Goal: Task Accomplishment & Management: Use online tool/utility

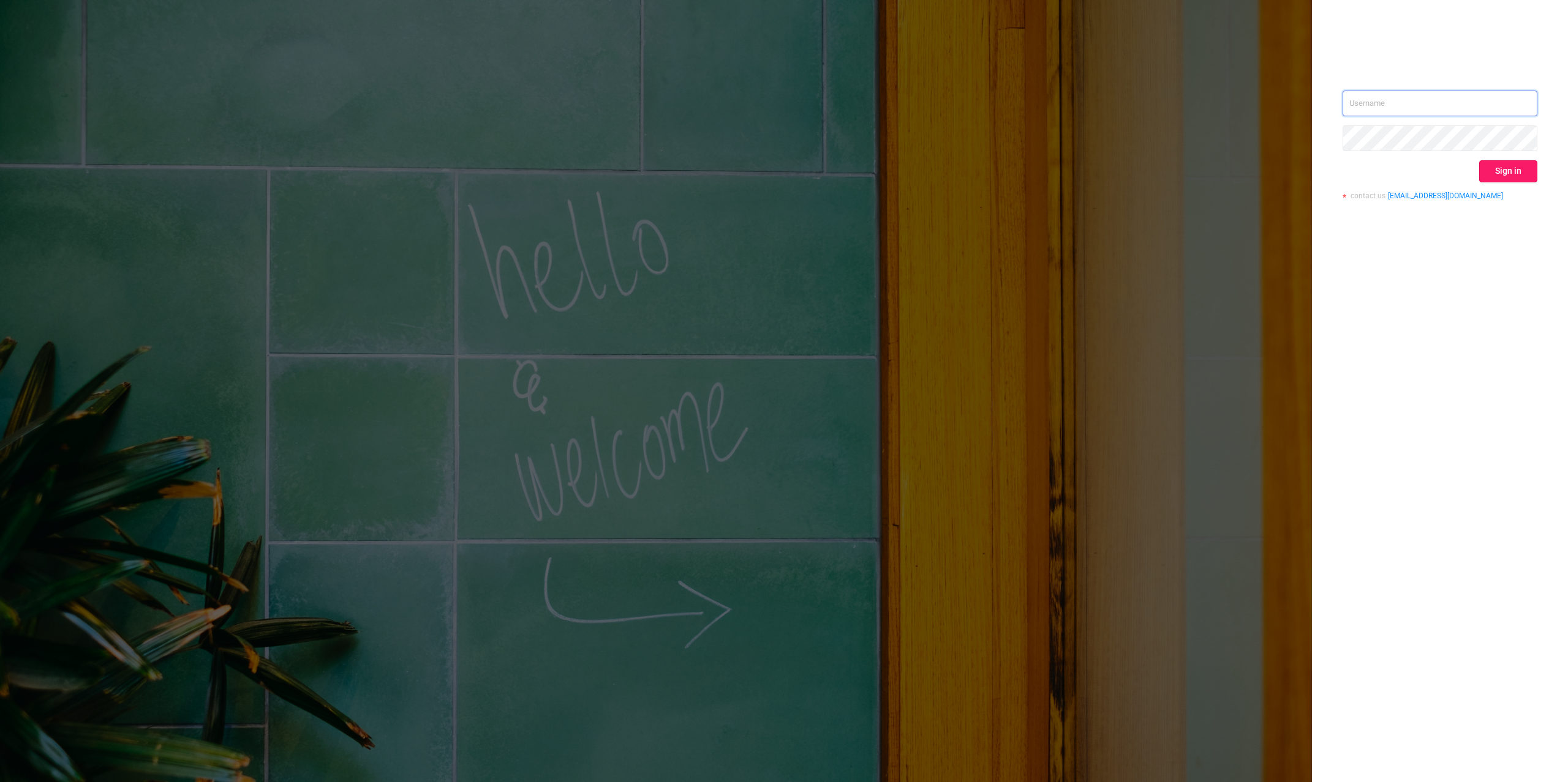
type input "[PERSON_NAME][EMAIL_ADDRESS][DOMAIN_NAME]"
click at [1523, 174] on button "Sign in" at bounding box center [1508, 171] width 58 height 22
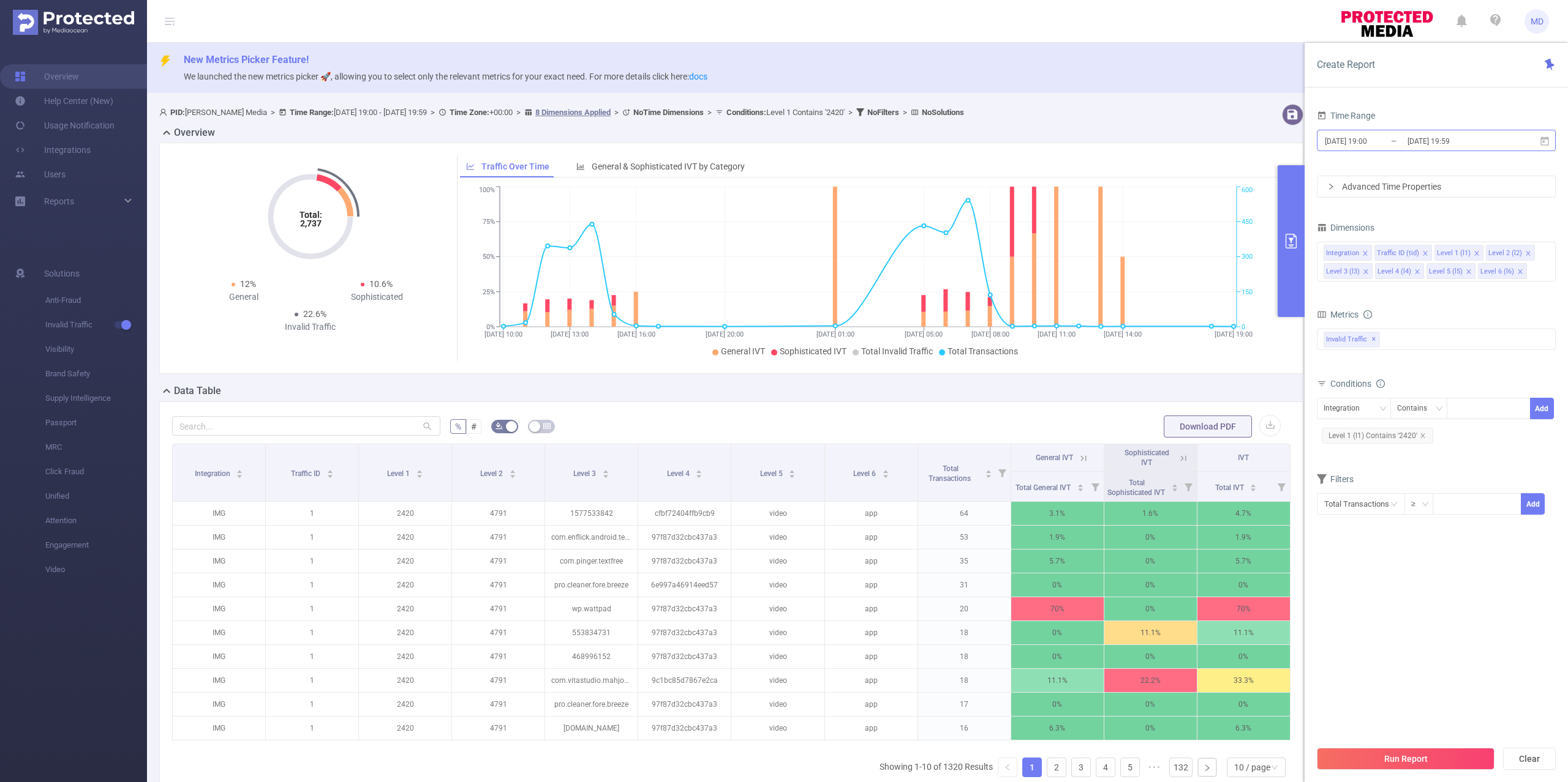
click at [1397, 138] on input "[DATE] 19:00" at bounding box center [1374, 141] width 99 height 16
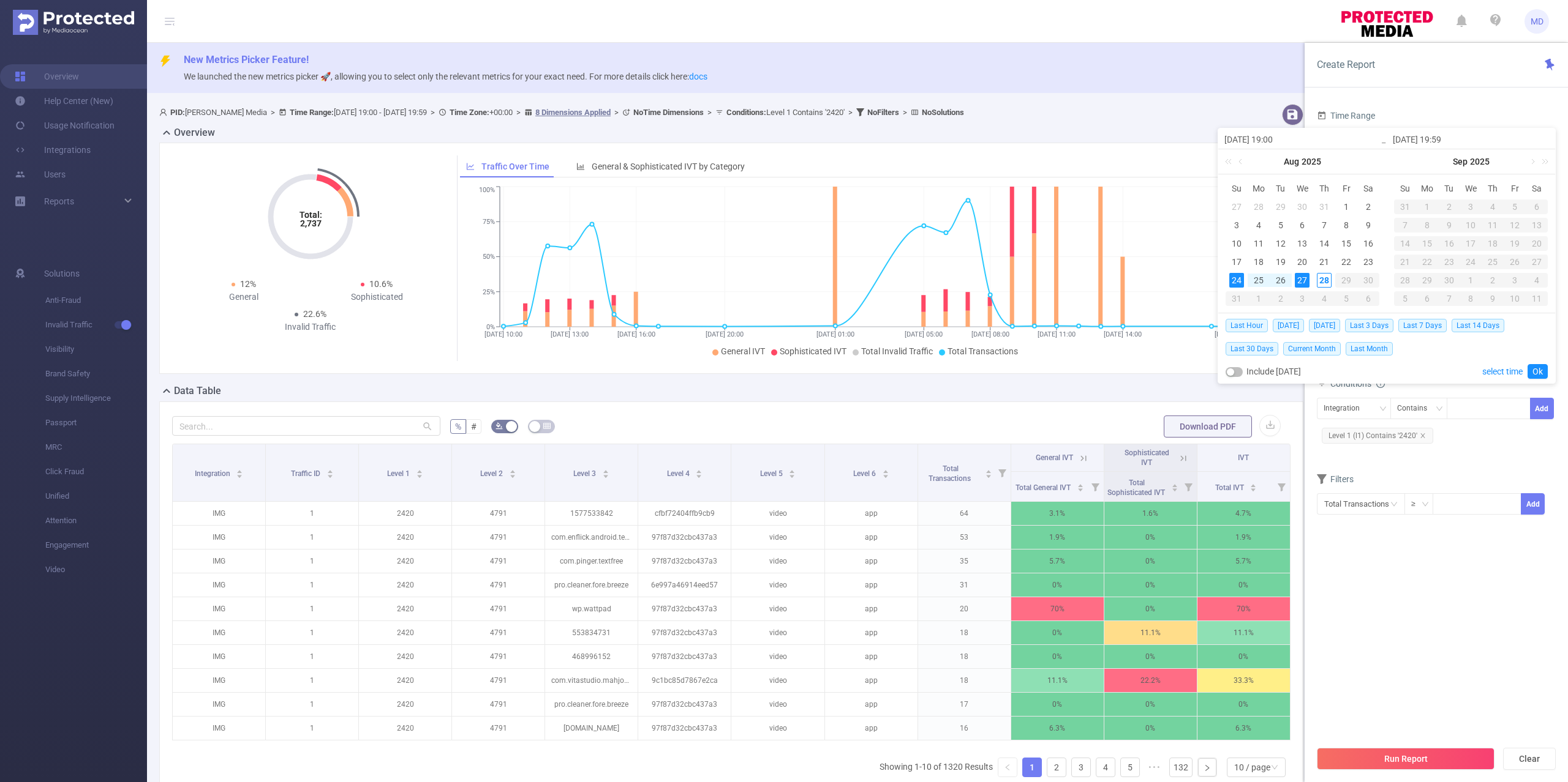
click at [1236, 274] on td "24" at bounding box center [1236, 280] width 22 height 19
click at [1324, 280] on div "28" at bounding box center [1324, 280] width 15 height 15
type input "[DATE] 19:59"
click at [1540, 368] on link "Ok" at bounding box center [1538, 371] width 20 height 15
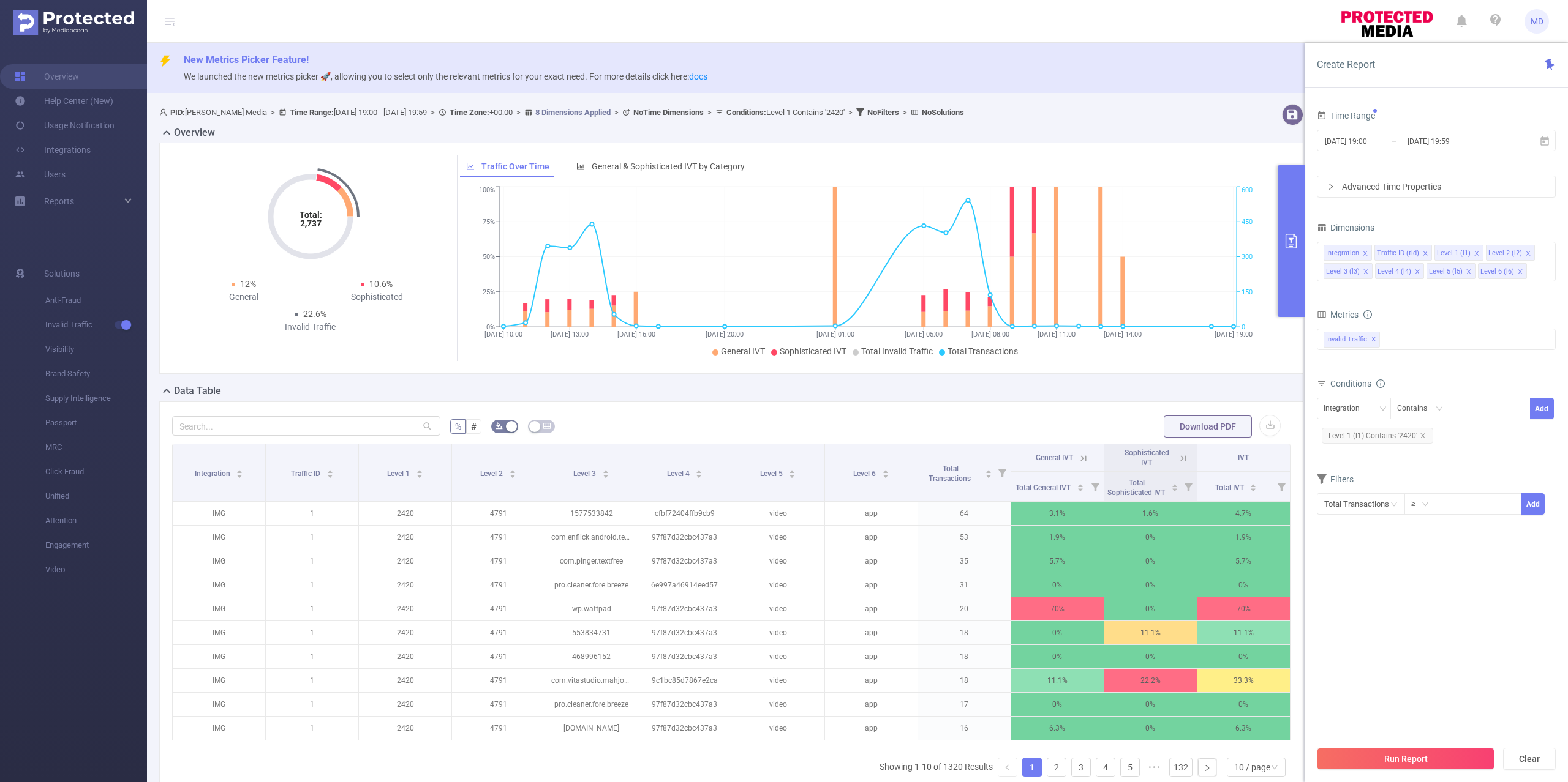
click at [1370, 179] on div "Advanced Time Properties" at bounding box center [1436, 187] width 238 height 21
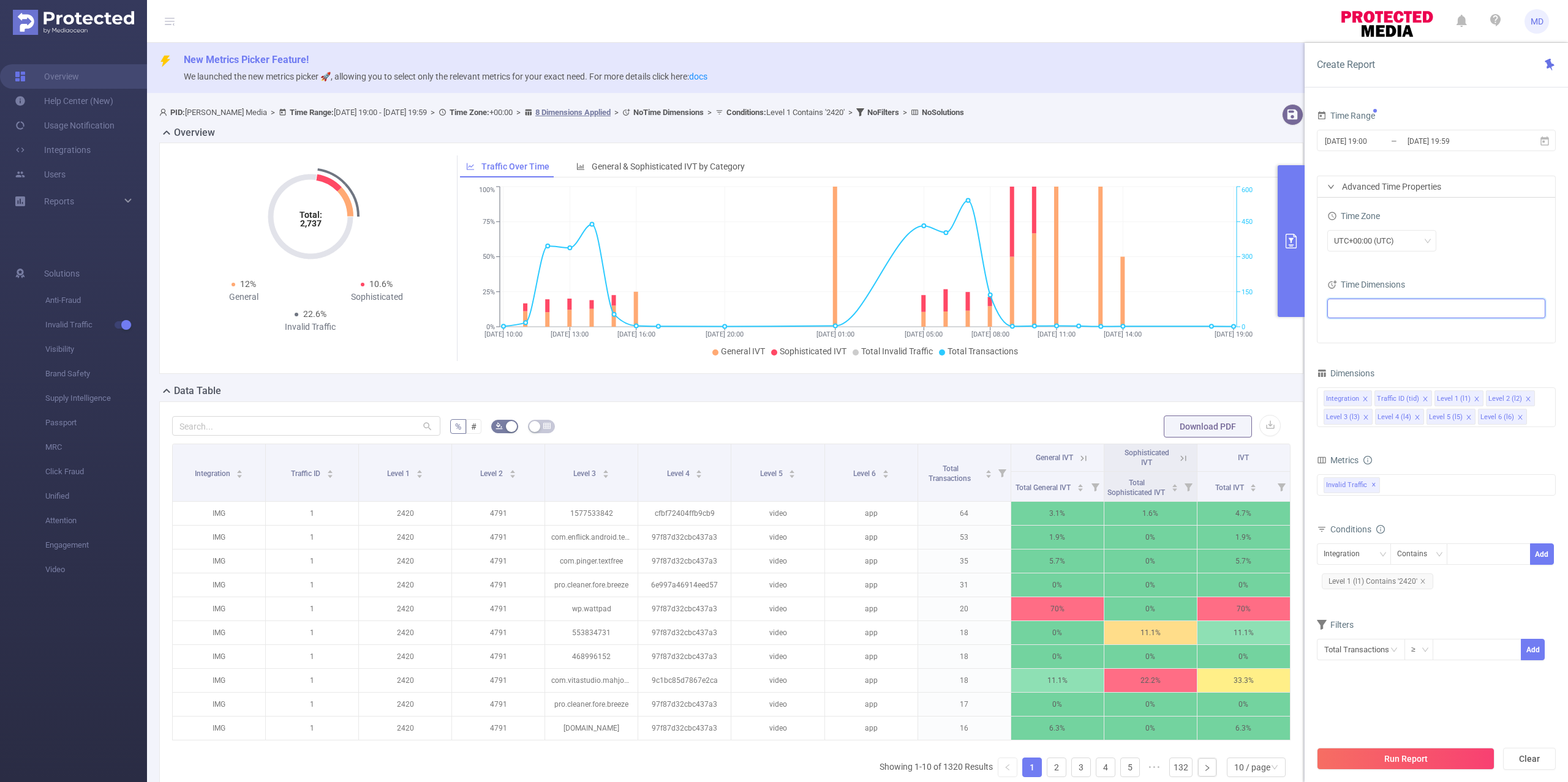
click at [1361, 317] on ul at bounding box center [1432, 309] width 201 height 19
click at [1346, 331] on span at bounding box center [1349, 331] width 10 height 10
click at [1448, 757] on button "Run Report" at bounding box center [1405, 759] width 177 height 22
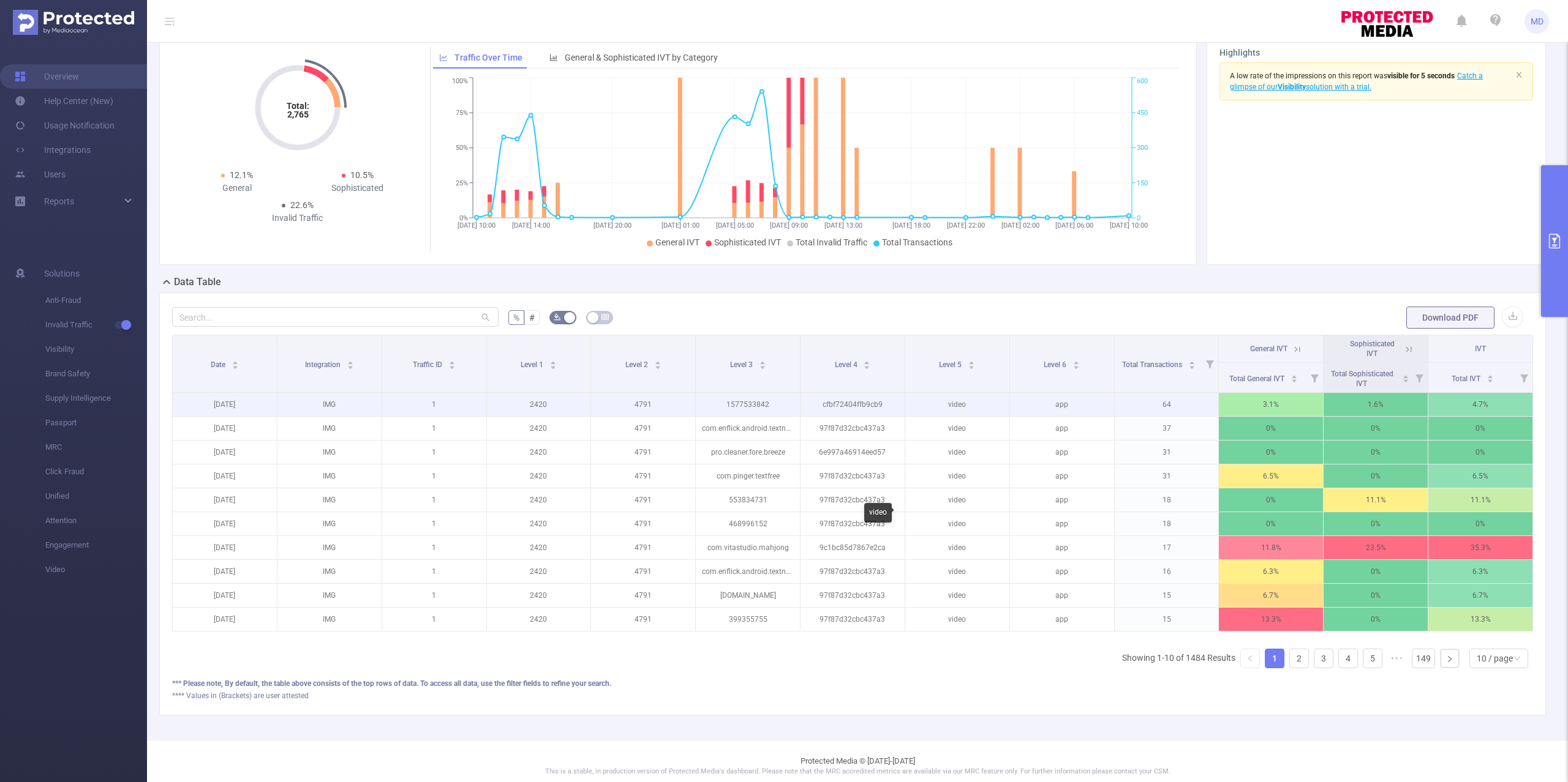
scroll to position [135, 0]
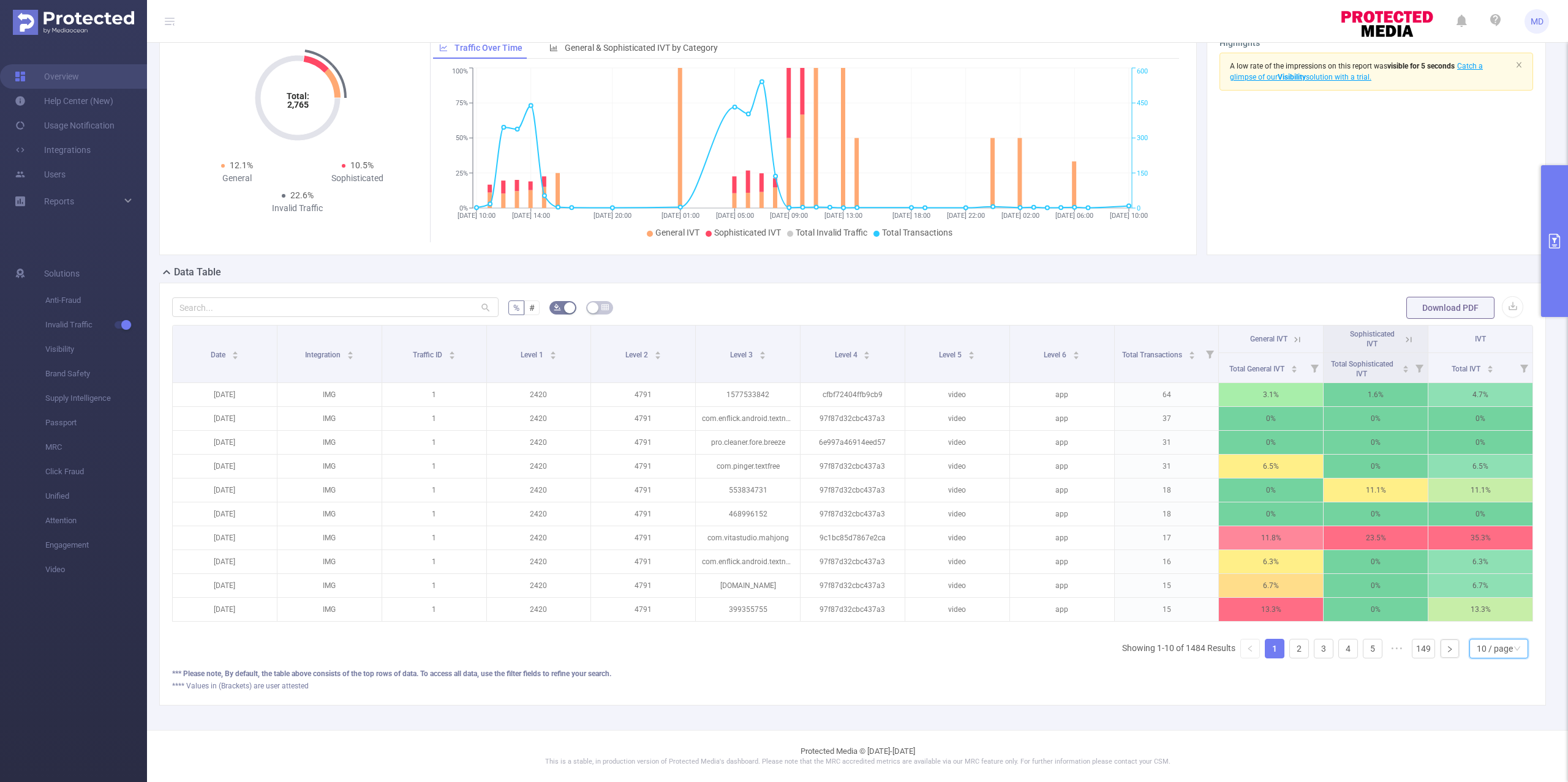
click at [1491, 644] on div "10 / page" at bounding box center [1494, 649] width 36 height 19
click at [1487, 633] on li "50 / page" at bounding box center [1485, 641] width 60 height 19
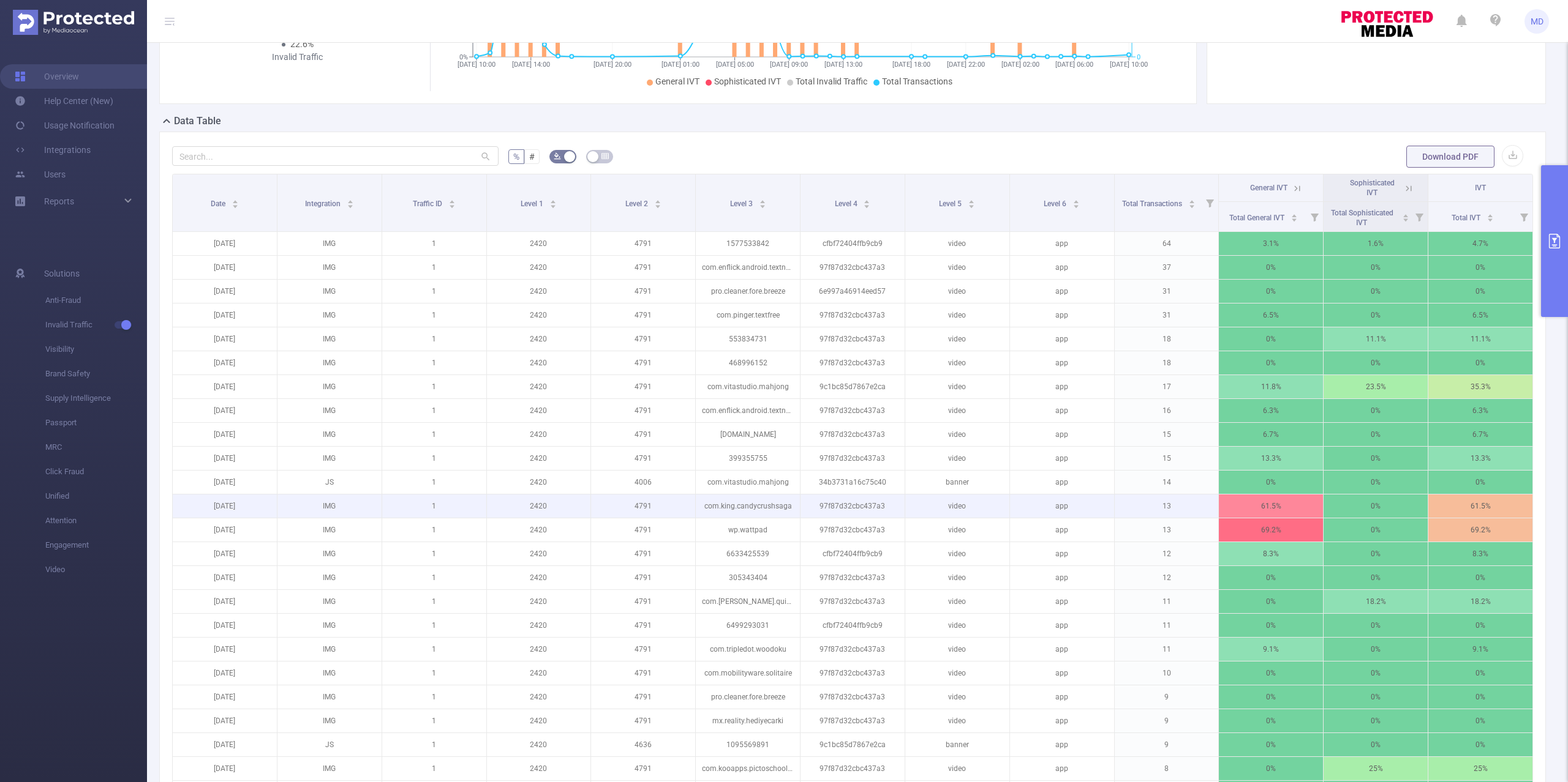
scroll to position [0, 0]
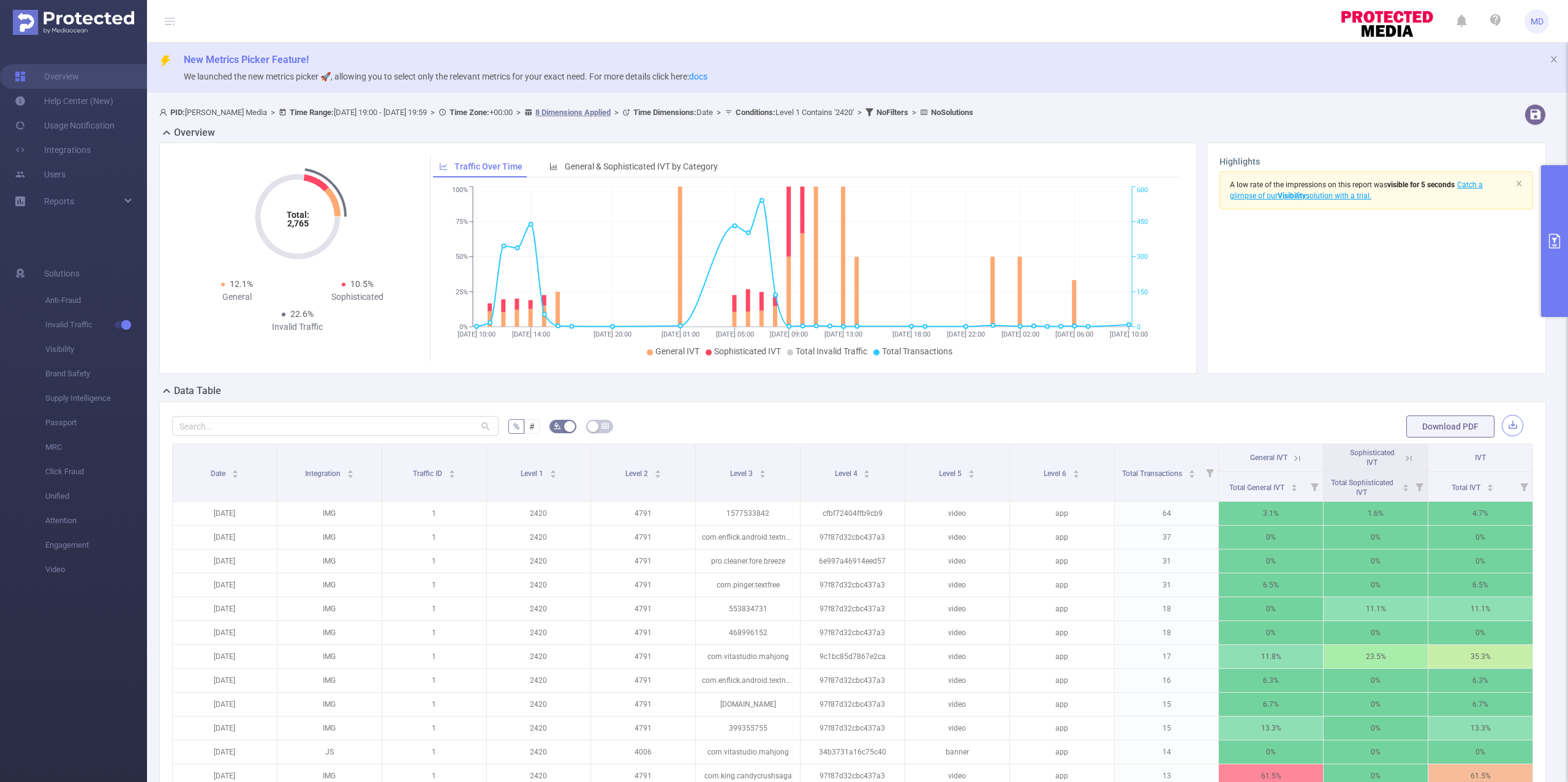
click at [1502, 425] on button "button" at bounding box center [1513, 426] width 22 height 22
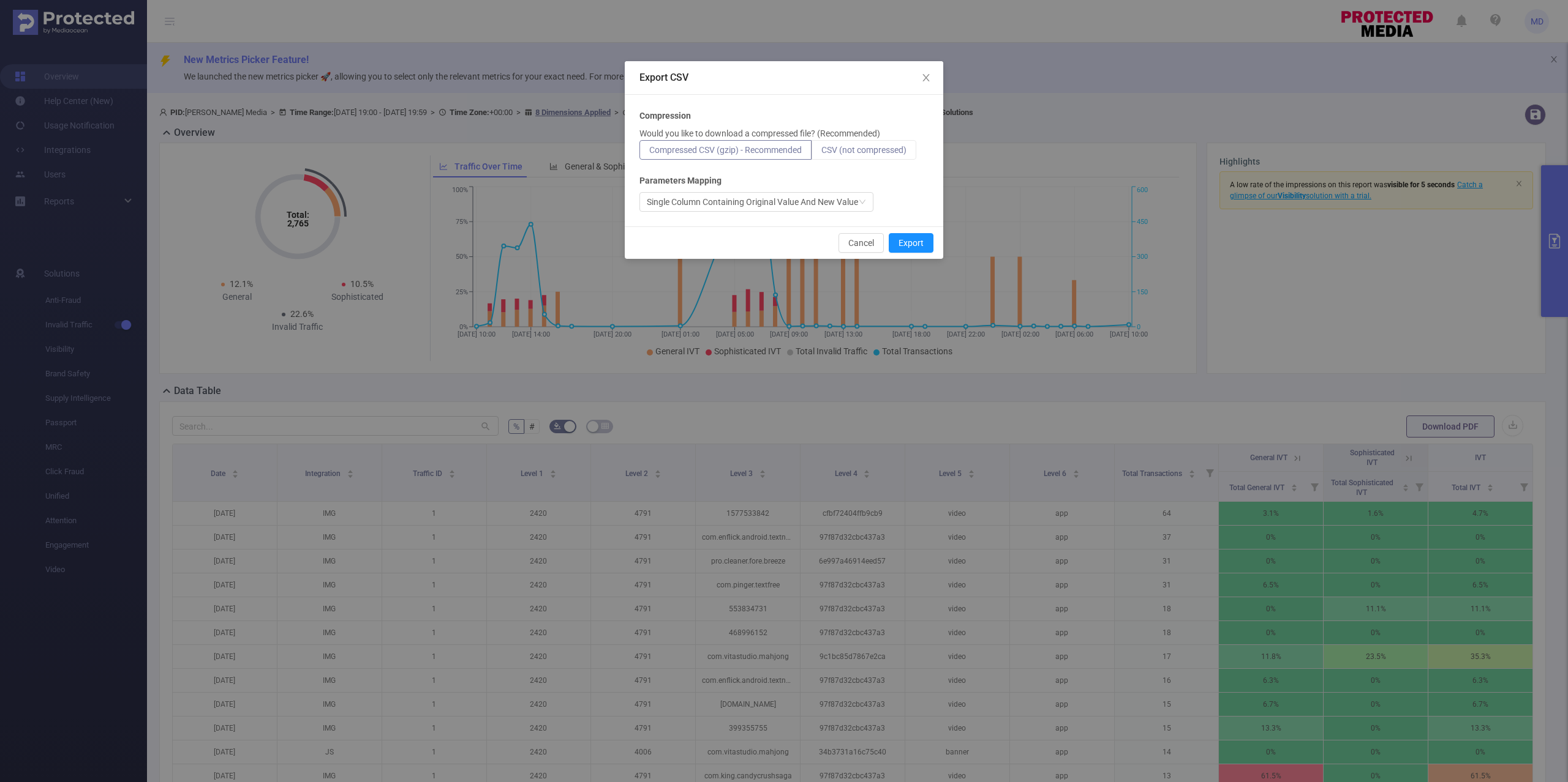
click at [861, 154] on span "CSV (not compressed)" at bounding box center [864, 149] width 85 height 10
click at [821, 153] on input "CSV (not compressed)" at bounding box center [821, 153] width 0 height 0
click at [914, 242] on button "Export" at bounding box center [911, 242] width 45 height 19
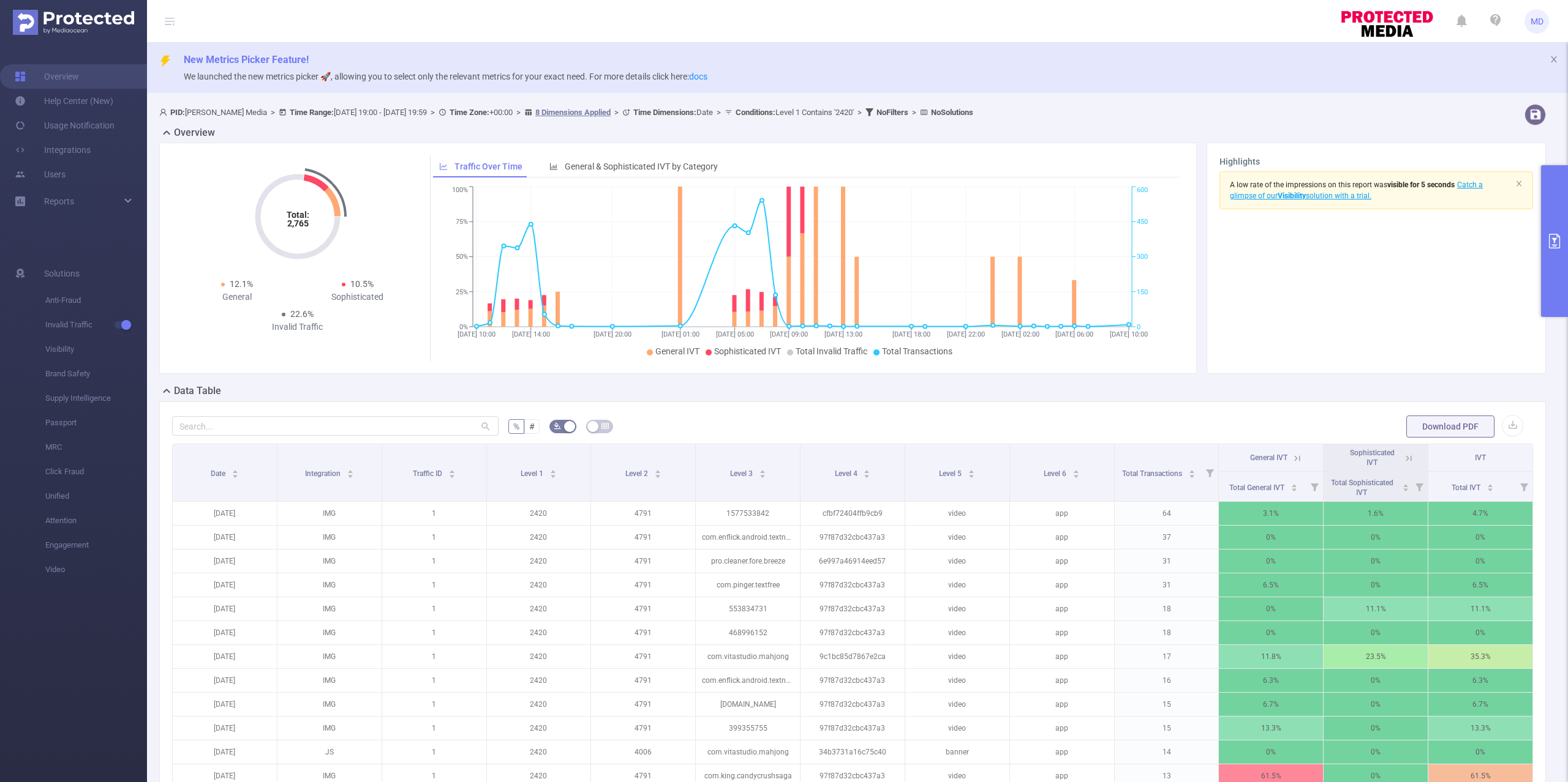
click at [1556, 231] on button "primary" at bounding box center [1554, 241] width 27 height 152
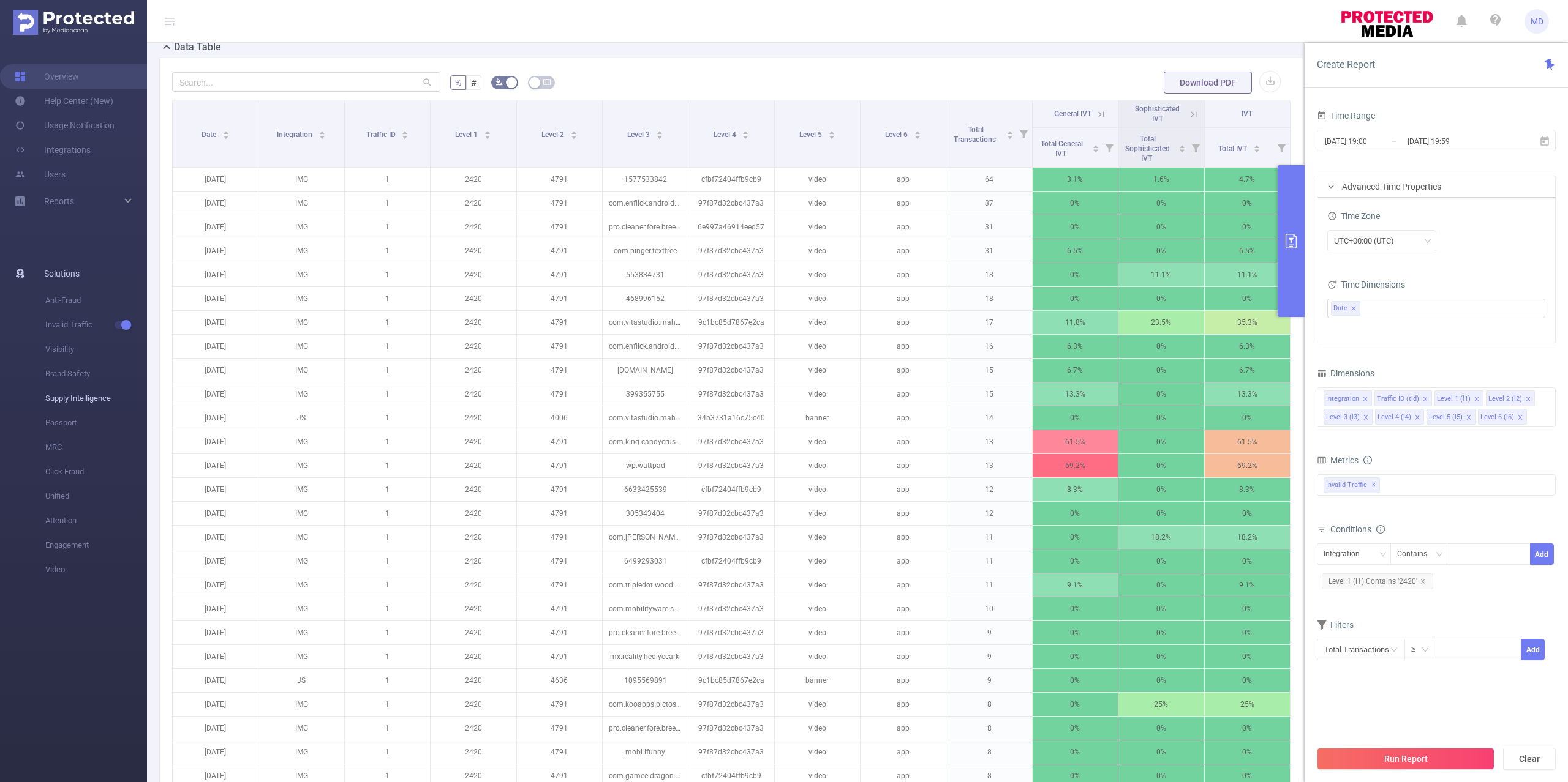
scroll to position [326, 0]
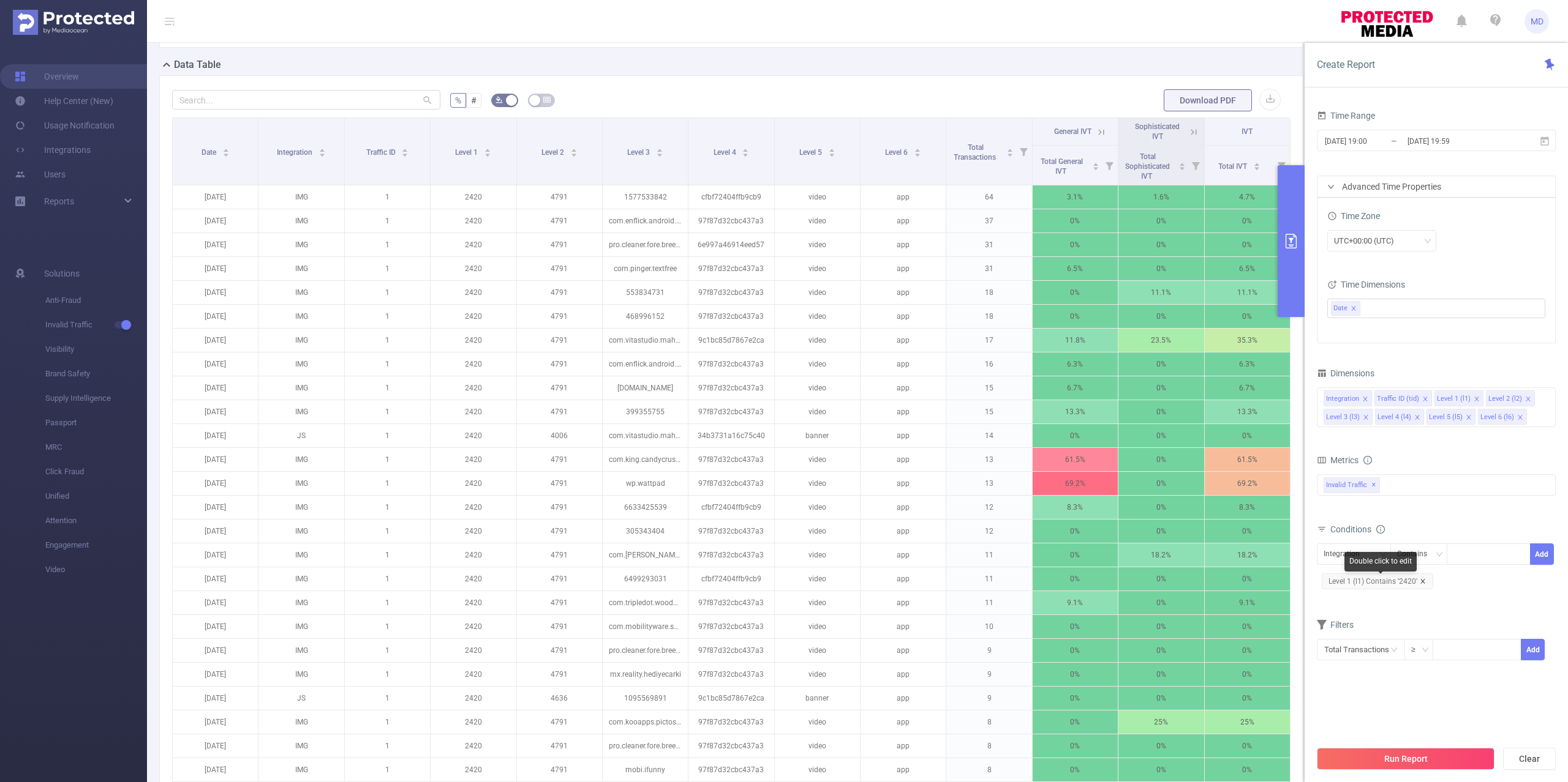
click at [1425, 585] on icon "icon: close" at bounding box center [1423, 581] width 6 height 6
click at [1356, 560] on div "Integration" at bounding box center [1346, 554] width 45 height 20
click at [1356, 677] on li "Level 4 (l4)" at bounding box center [1354, 679] width 74 height 19
click at [1486, 556] on div at bounding box center [1488, 554] width 70 height 20
paste input "1016803"
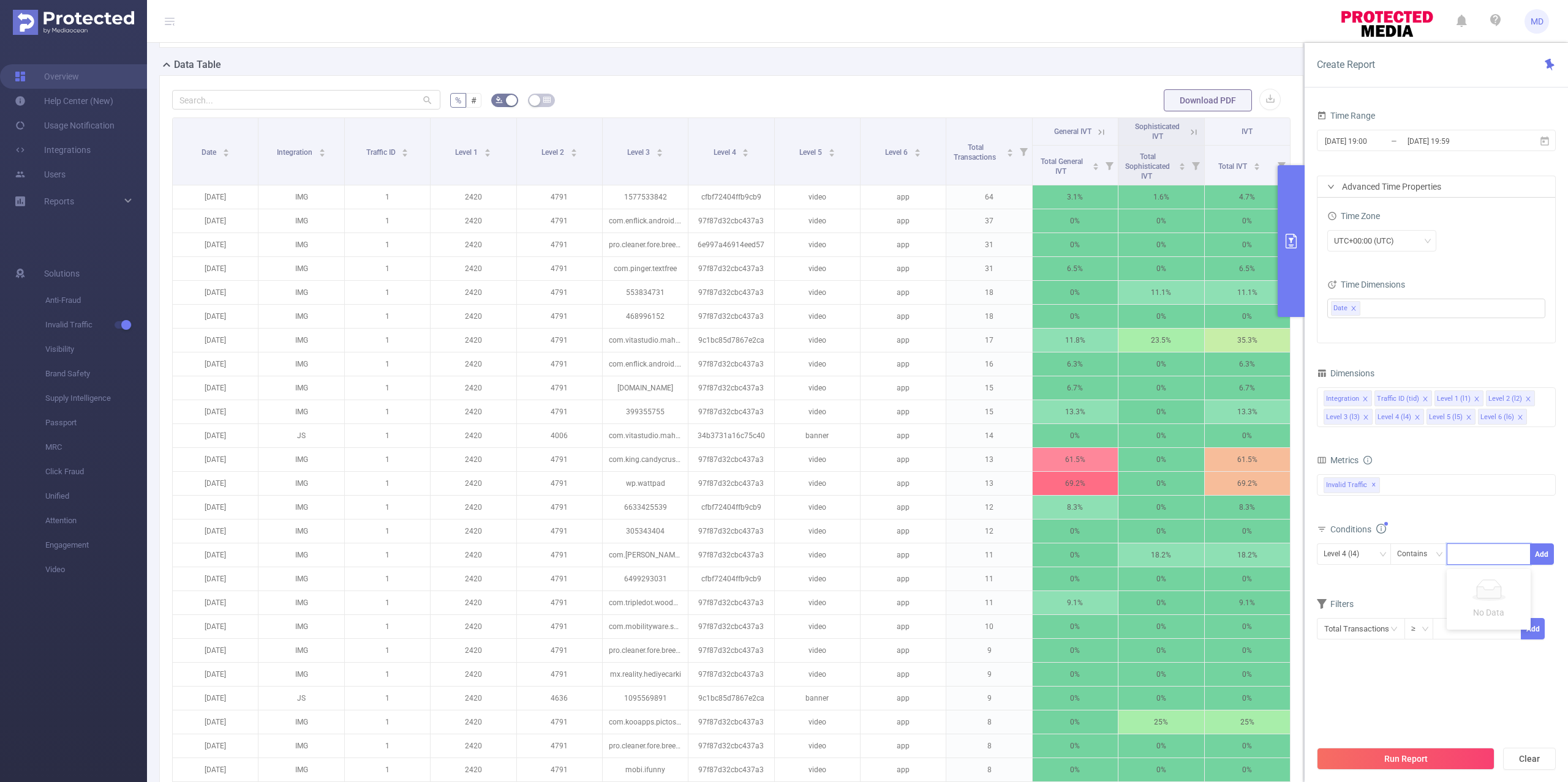
type input "1016803"
drag, startPoint x: 1353, startPoint y: 311, endPoint x: 1357, endPoint y: 321, distance: 10.8
click at [1353, 310] on icon "icon: close" at bounding box center [1353, 309] width 6 height 6
click at [1458, 137] on input "[DATE] 19:59" at bounding box center [1456, 141] width 99 height 16
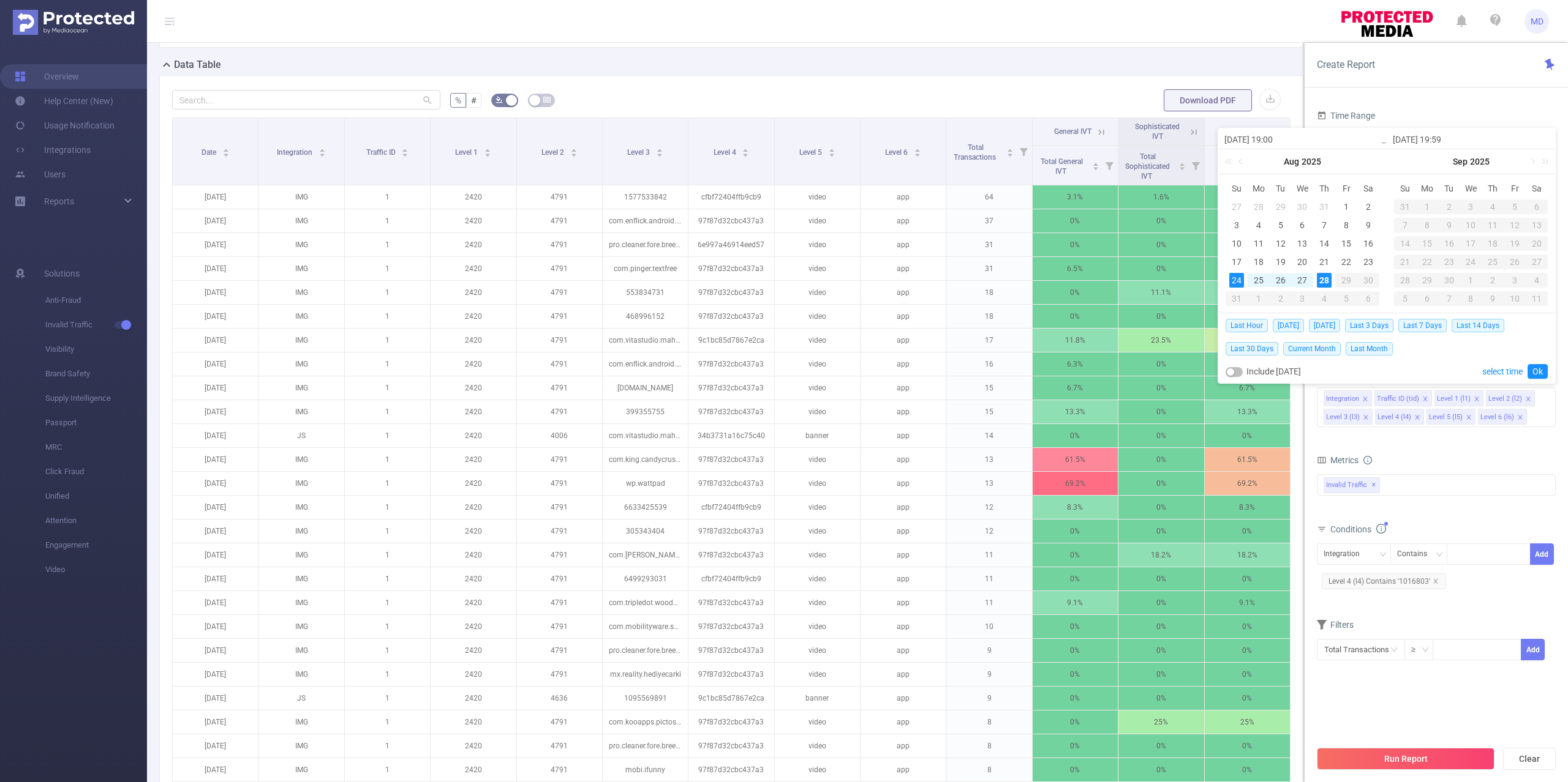
click at [1307, 284] on div "27" at bounding box center [1302, 280] width 15 height 15
click at [1324, 283] on div "28" at bounding box center [1324, 280] width 15 height 15
type input "[DATE] 19:00"
click at [1541, 369] on link "Ok" at bounding box center [1538, 371] width 20 height 15
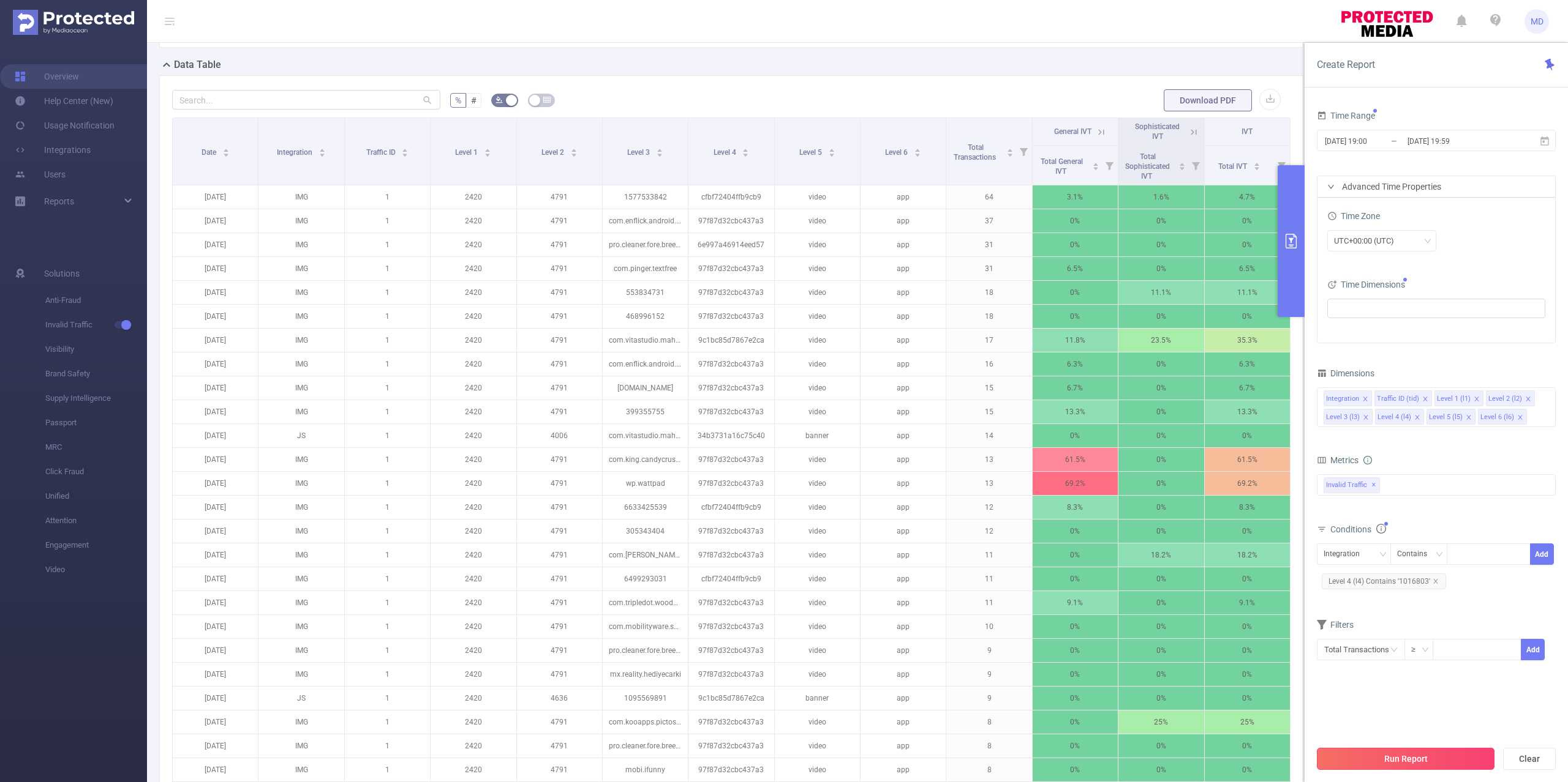
click at [1415, 757] on button "Run Report" at bounding box center [1405, 759] width 177 height 22
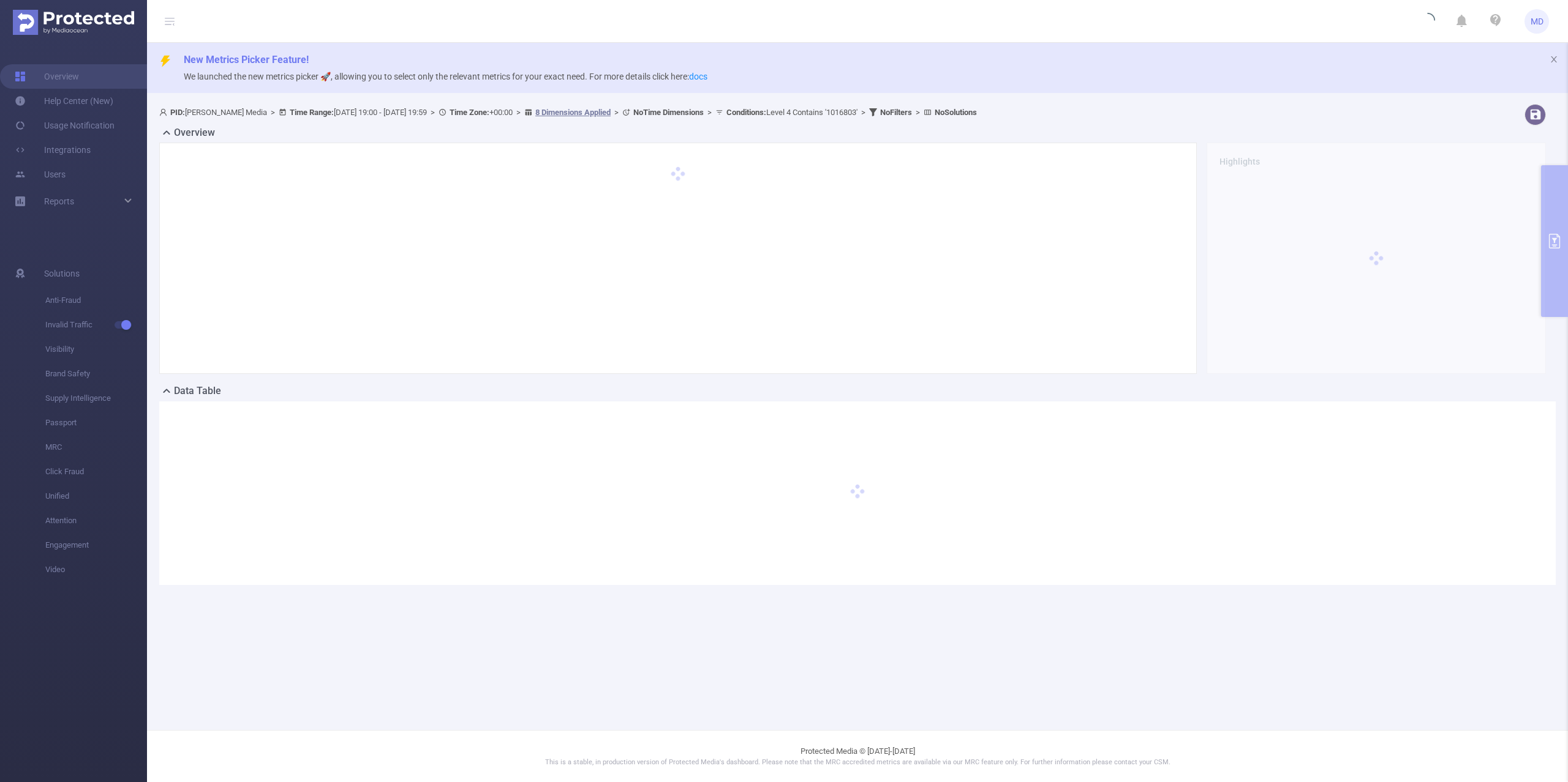
scroll to position [0, 0]
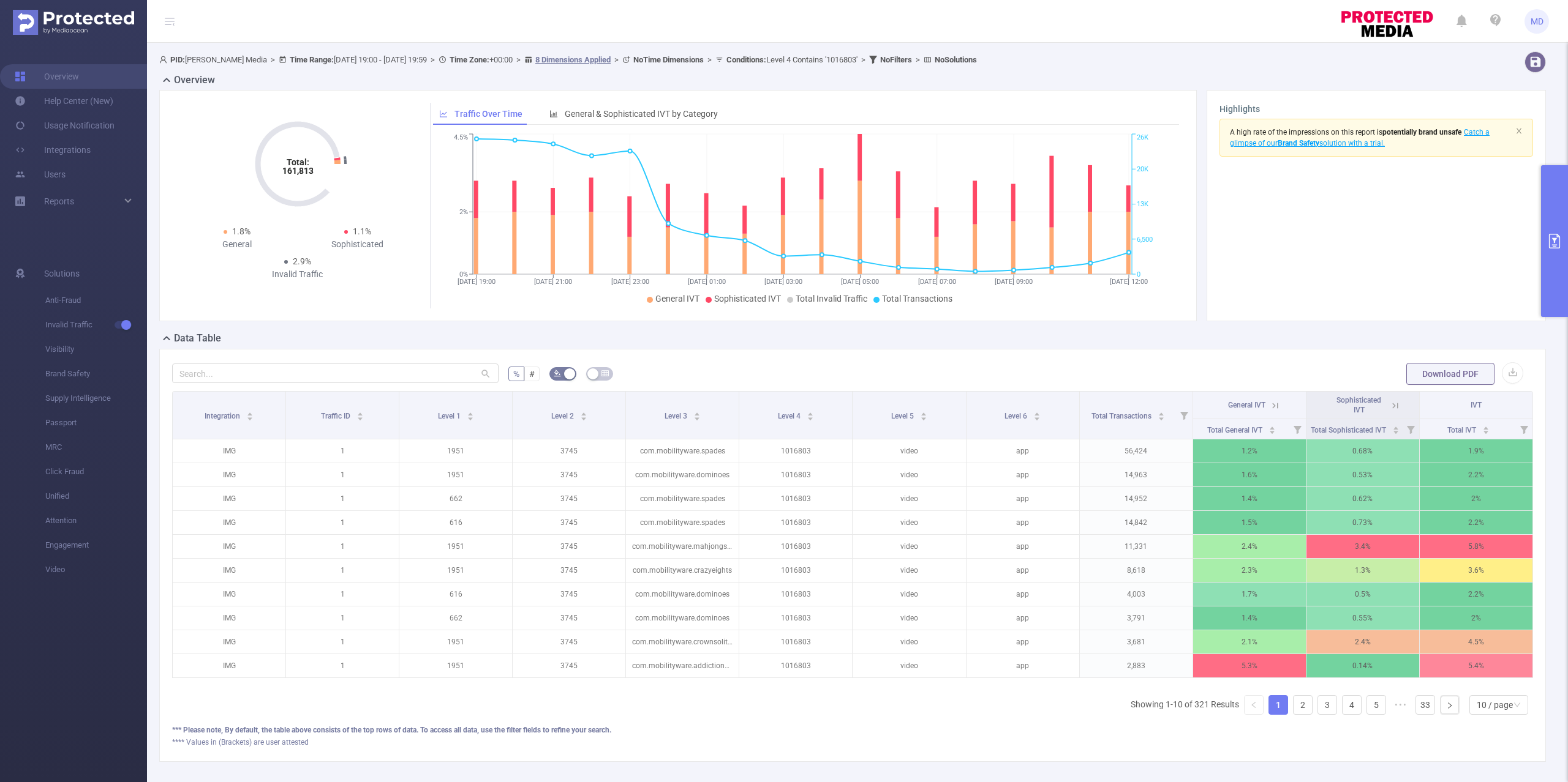
scroll to position [125, 0]
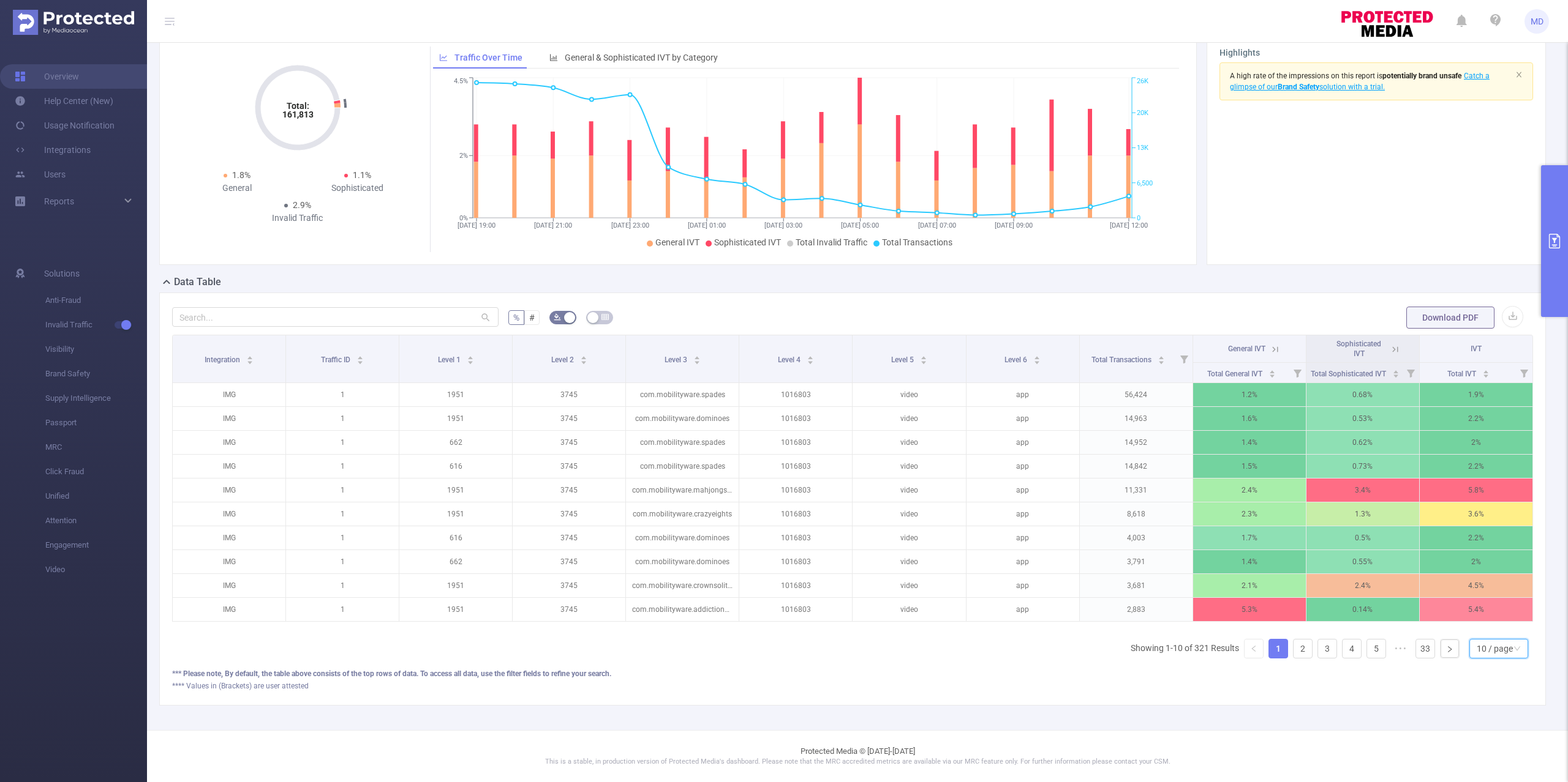
click at [1490, 649] on div "10 / page" at bounding box center [1494, 649] width 36 height 19
click at [1485, 632] on li "50 / page" at bounding box center [1485, 641] width 60 height 19
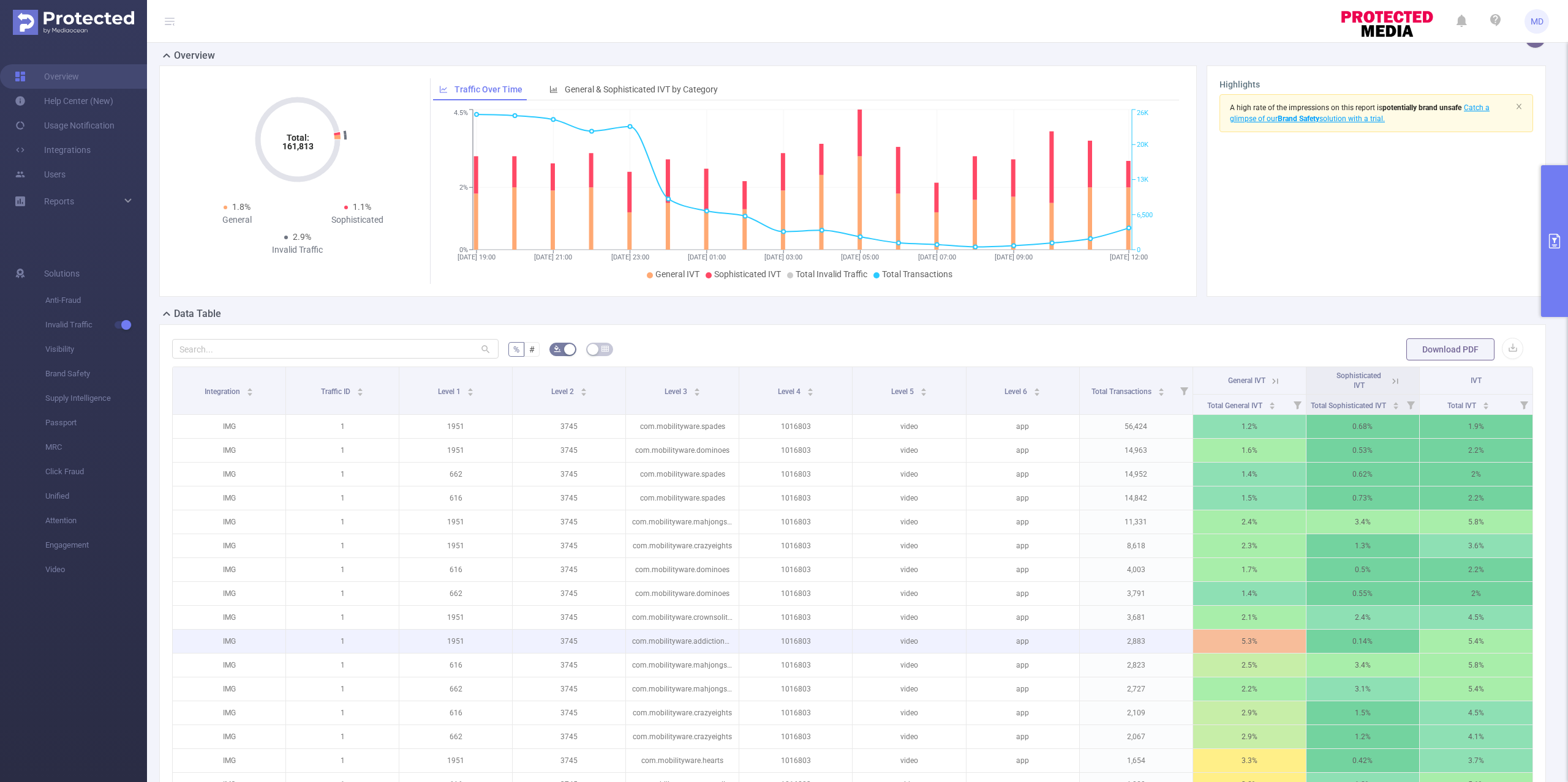
scroll to position [0, 0]
